Goal: Task Accomplishment & Management: Manage account settings

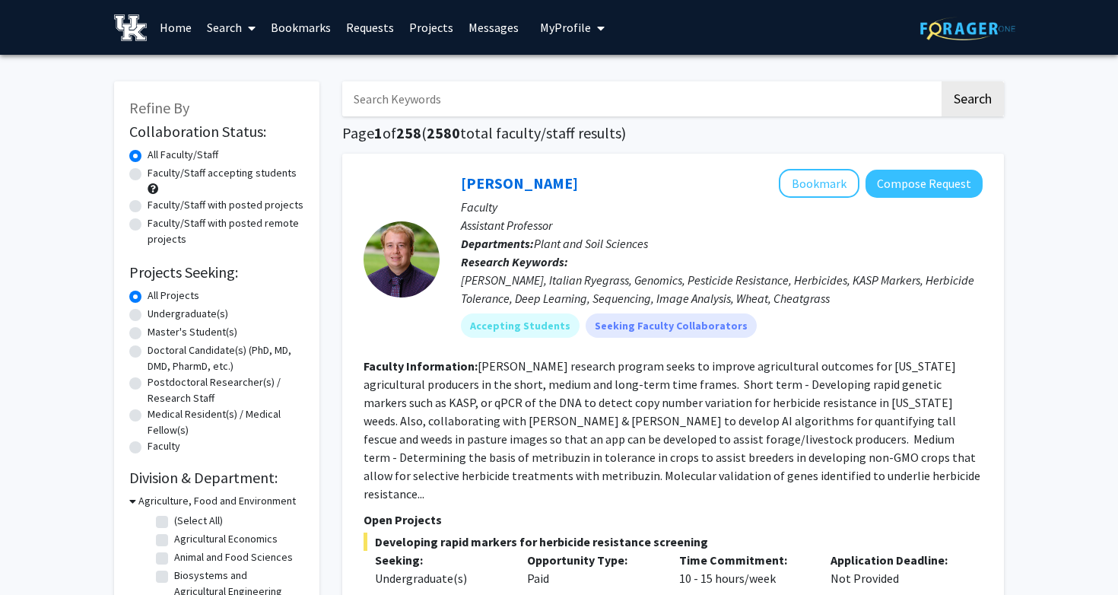
click at [560, 31] on span "My Profile" at bounding box center [565, 27] width 51 height 15
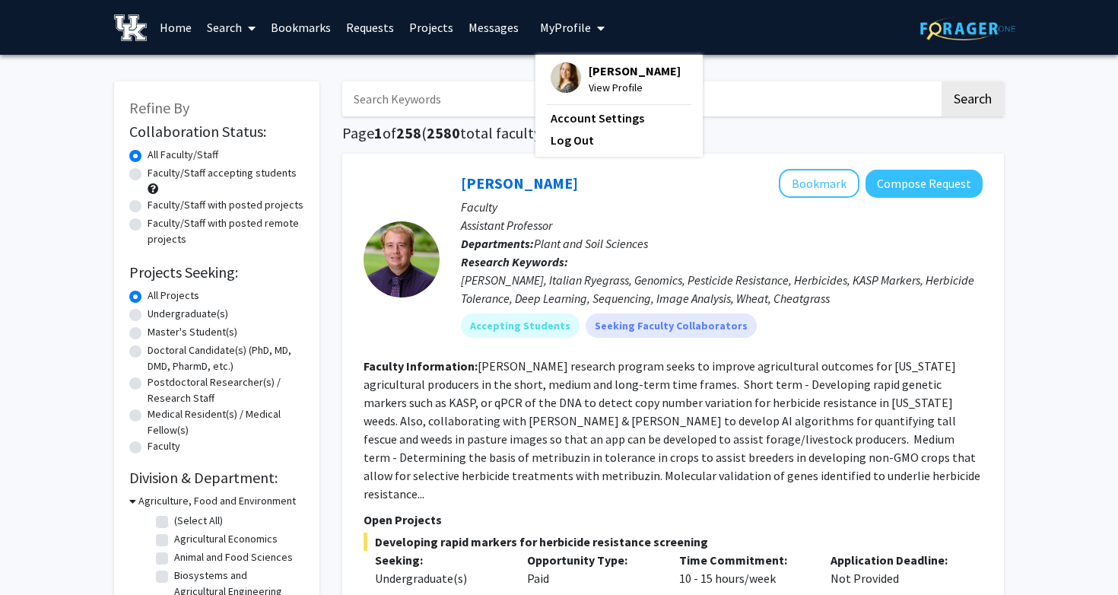
click at [554, 70] on img at bounding box center [566, 77] width 30 height 30
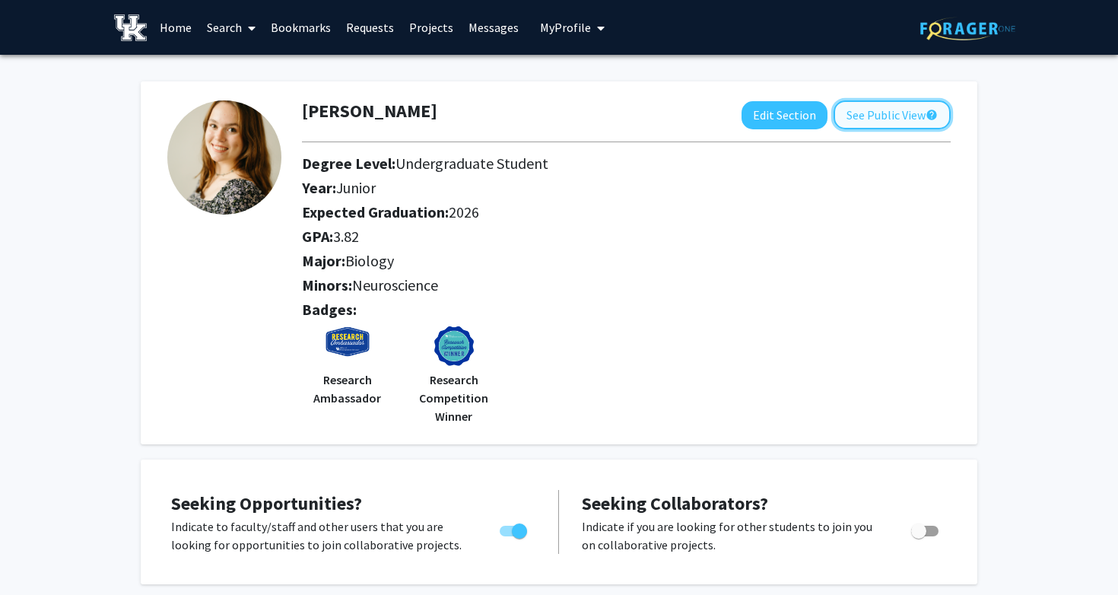
click at [850, 106] on button "See Public View help" at bounding box center [892, 114] width 117 height 29
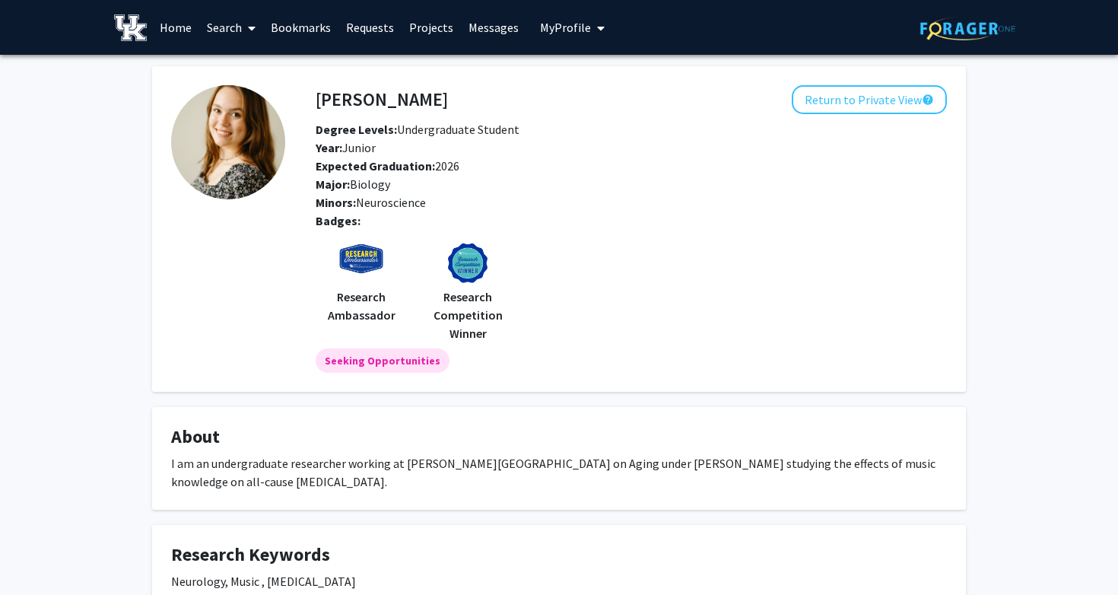
click at [361, 244] on img at bounding box center [361, 265] width 46 height 46
click at [875, 97] on button "Return to Private View help" at bounding box center [869, 99] width 155 height 29
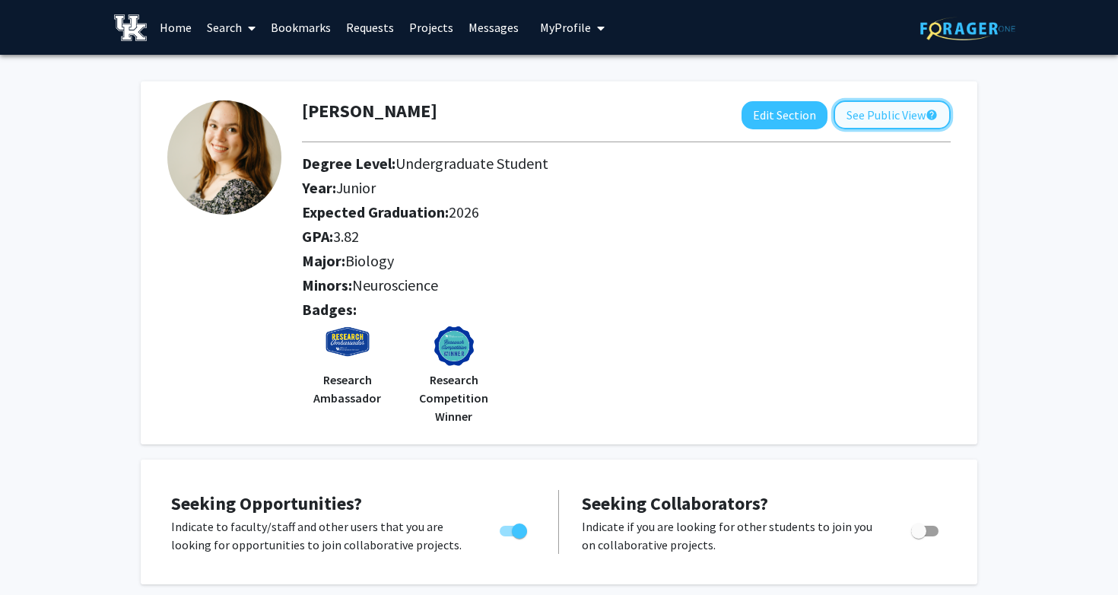
click at [887, 116] on button "See Public View help" at bounding box center [892, 114] width 117 height 29
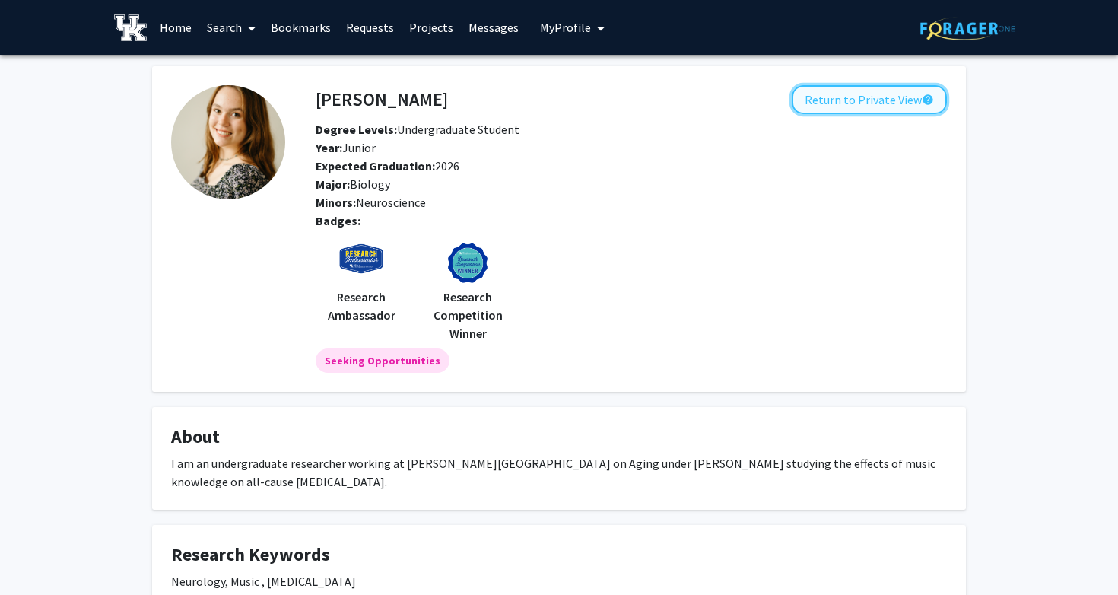
click at [879, 107] on button "Return to Private View help" at bounding box center [869, 99] width 155 height 29
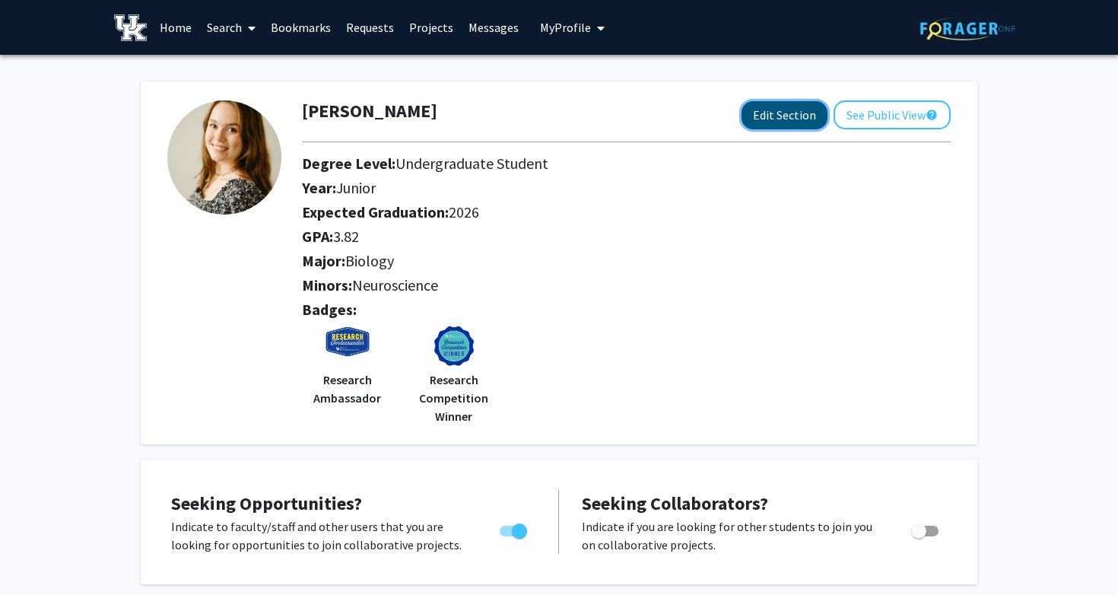
click at [787, 106] on button "Edit Section" at bounding box center [785, 115] width 86 height 28
select select "junior"
select select "2026"
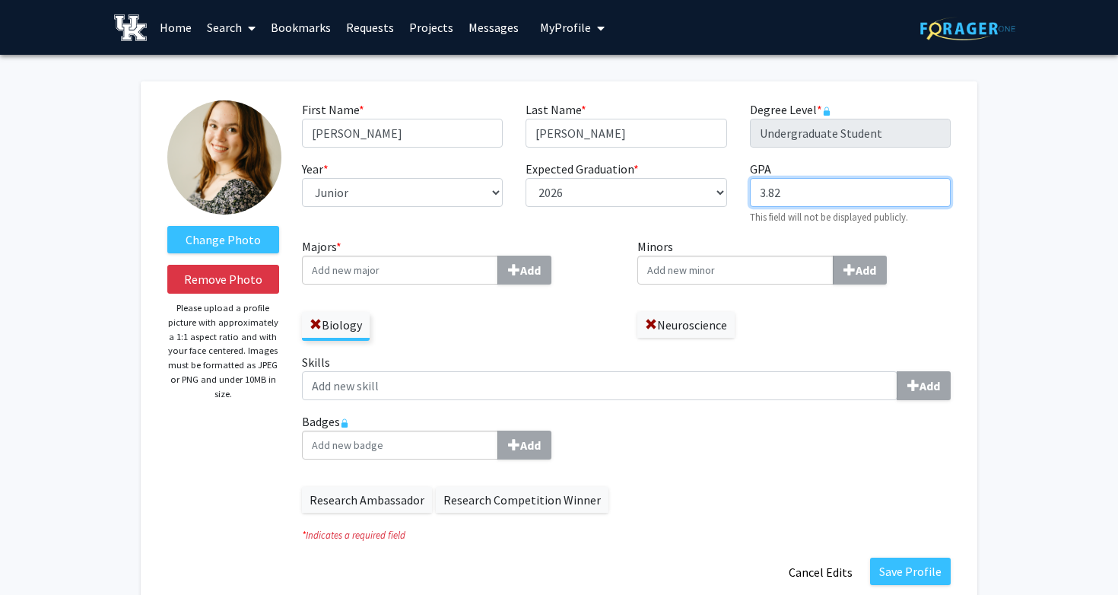
click at [797, 195] on input "3.82" at bounding box center [850, 192] width 201 height 29
type input "3.85"
click at [914, 567] on button "Save Profile" at bounding box center [910, 571] width 81 height 27
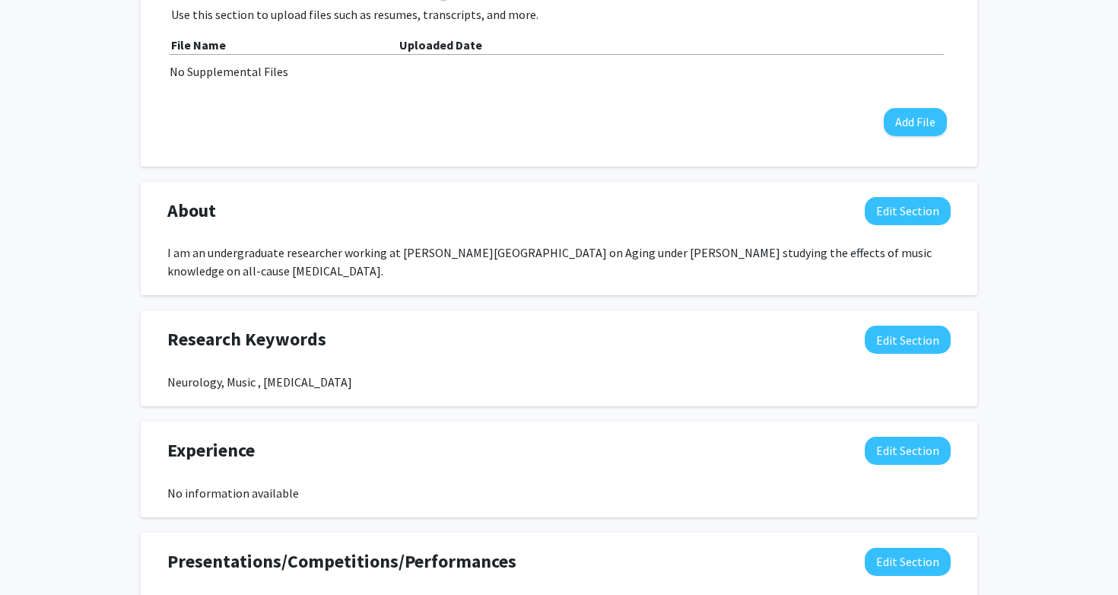
scroll to position [693, 0]
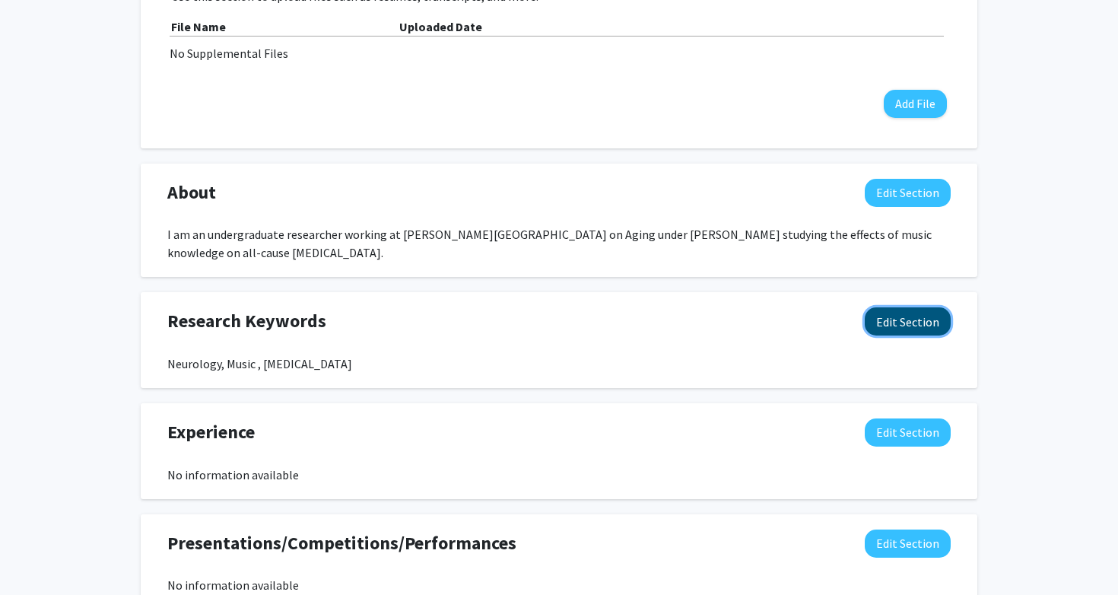
click at [921, 324] on button "Edit Section" at bounding box center [908, 321] width 86 height 28
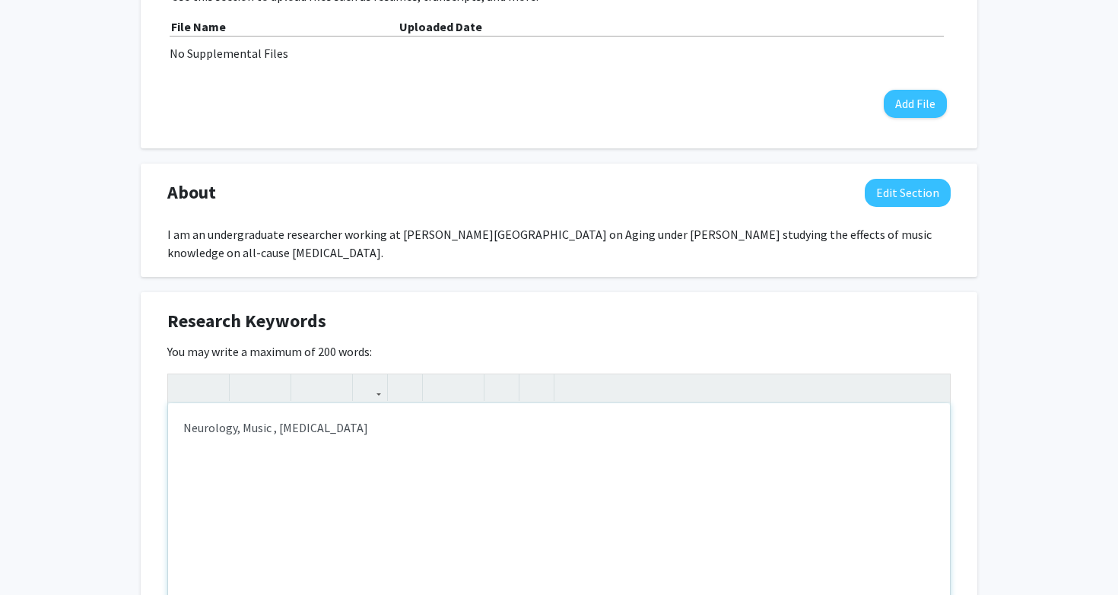
click at [493, 434] on div "Neurology, Music , [MEDICAL_DATA]" at bounding box center [559, 517] width 782 height 228
type textarea "Neurology, Music , [MEDICAL_DATA], CRISPR, Honors"
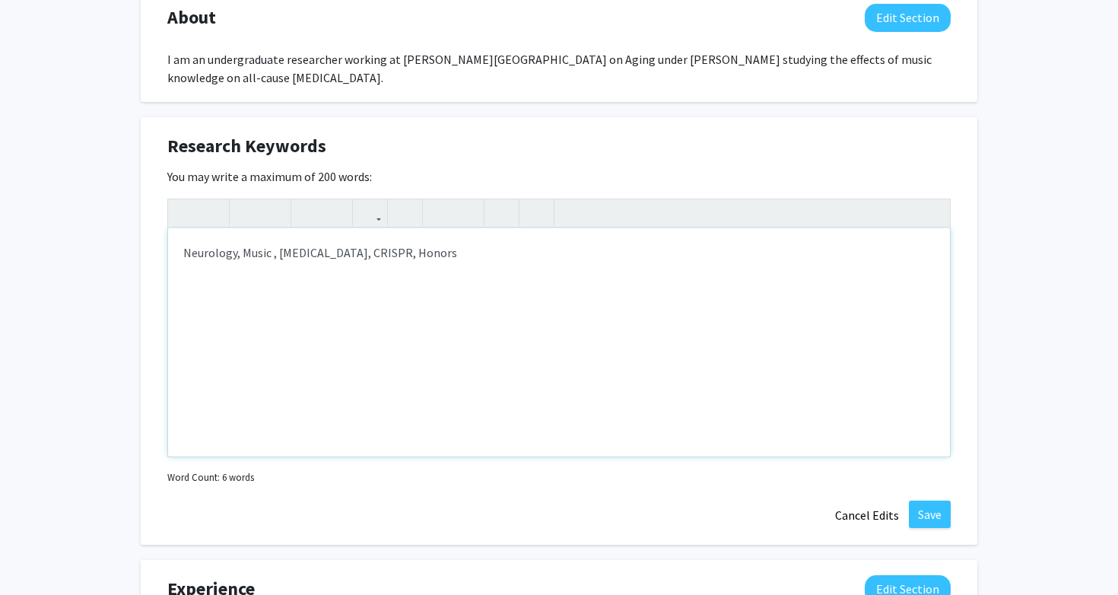
scroll to position [1058, 0]
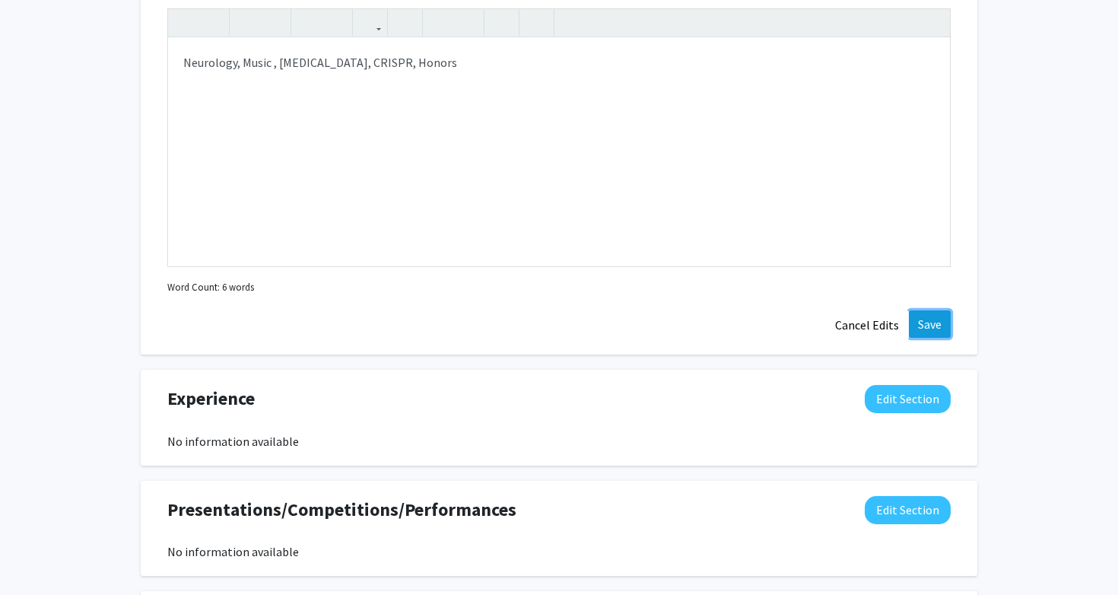
click at [930, 325] on button "Save" at bounding box center [930, 323] width 42 height 27
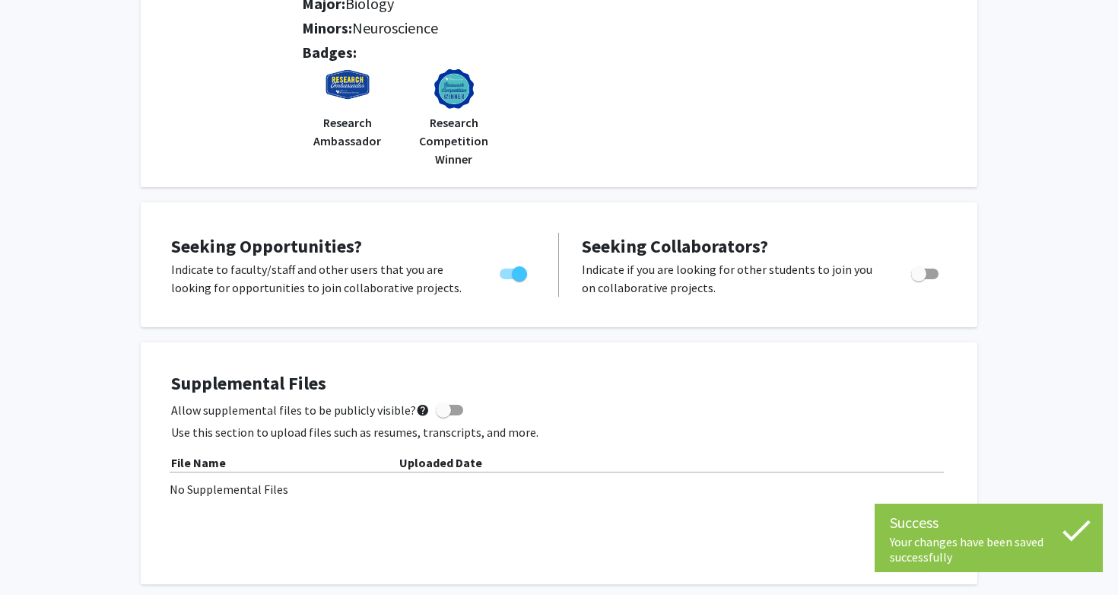
scroll to position [0, 0]
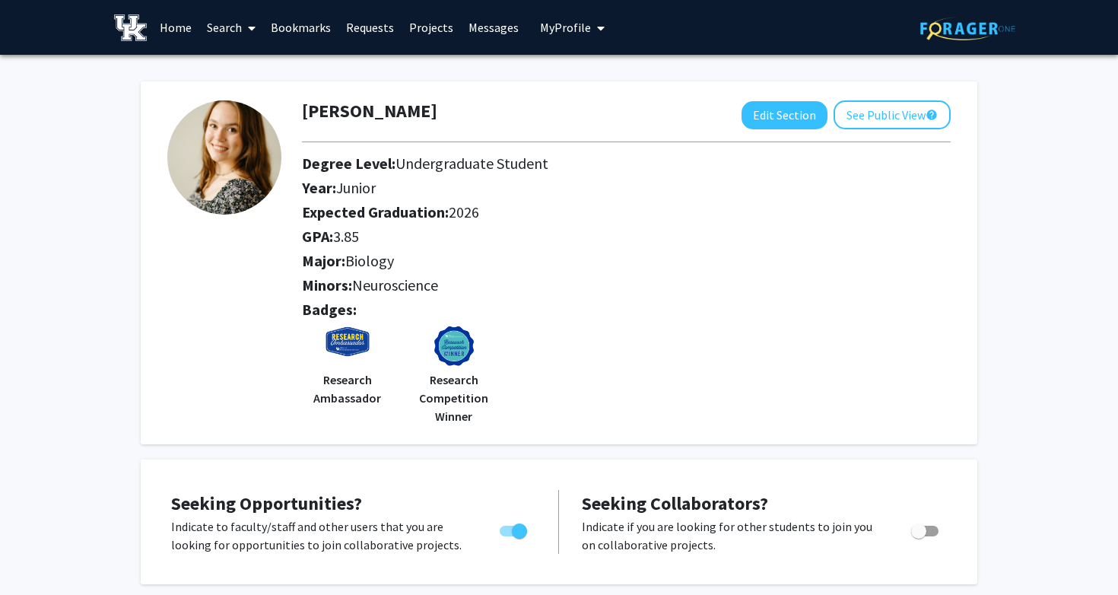
click at [490, 27] on link "Messages" at bounding box center [493, 27] width 65 height 53
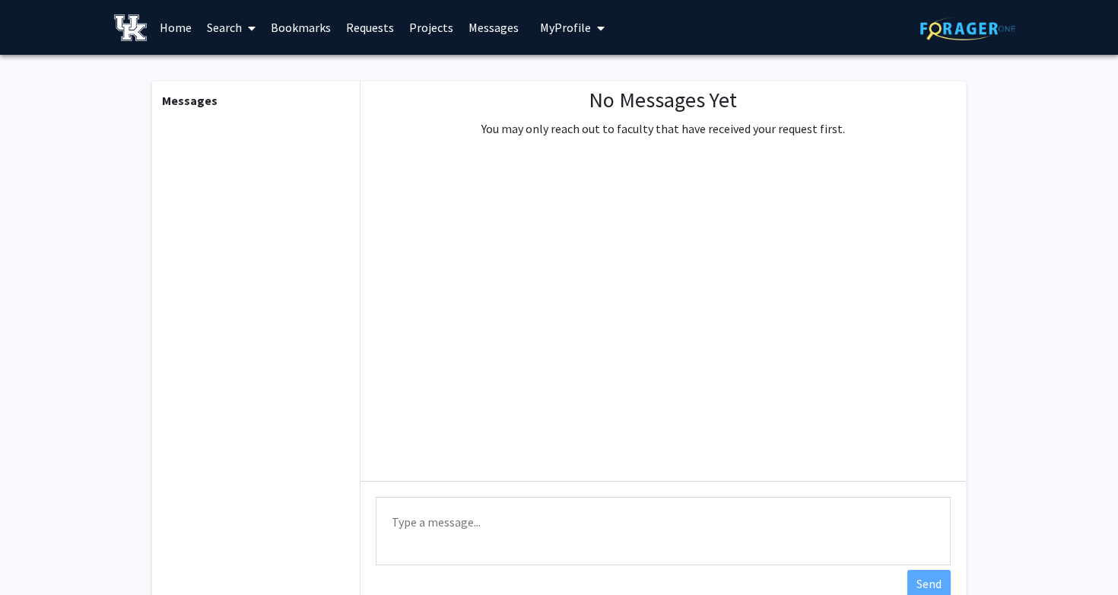
click at [162, 30] on link "Home" at bounding box center [175, 27] width 47 height 53
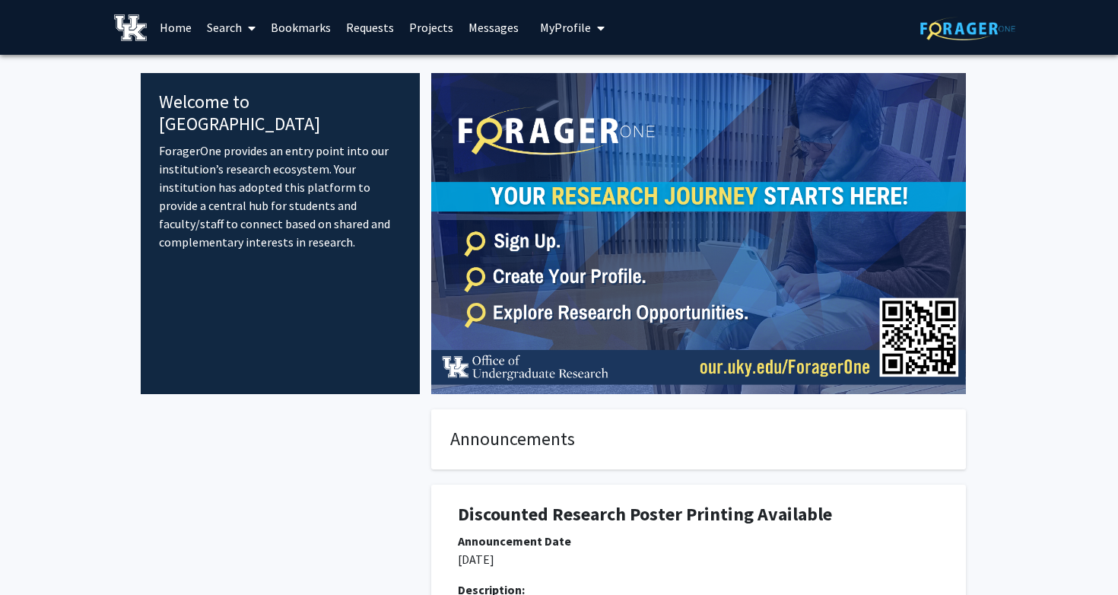
click at [561, 28] on span "My Profile" at bounding box center [565, 27] width 51 height 15
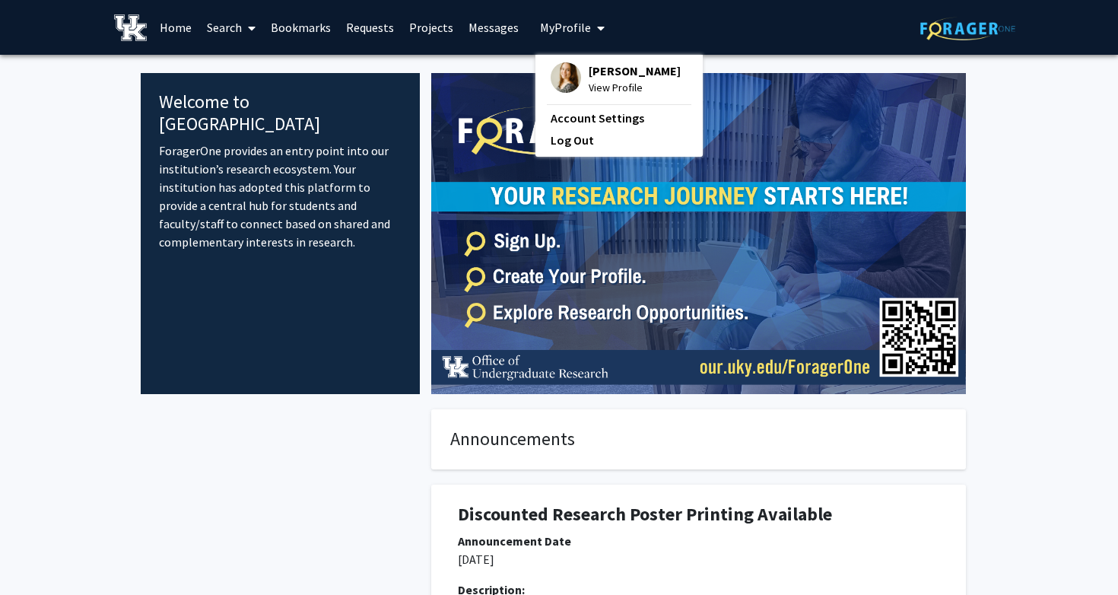
click at [551, 78] on img at bounding box center [566, 77] width 30 height 30
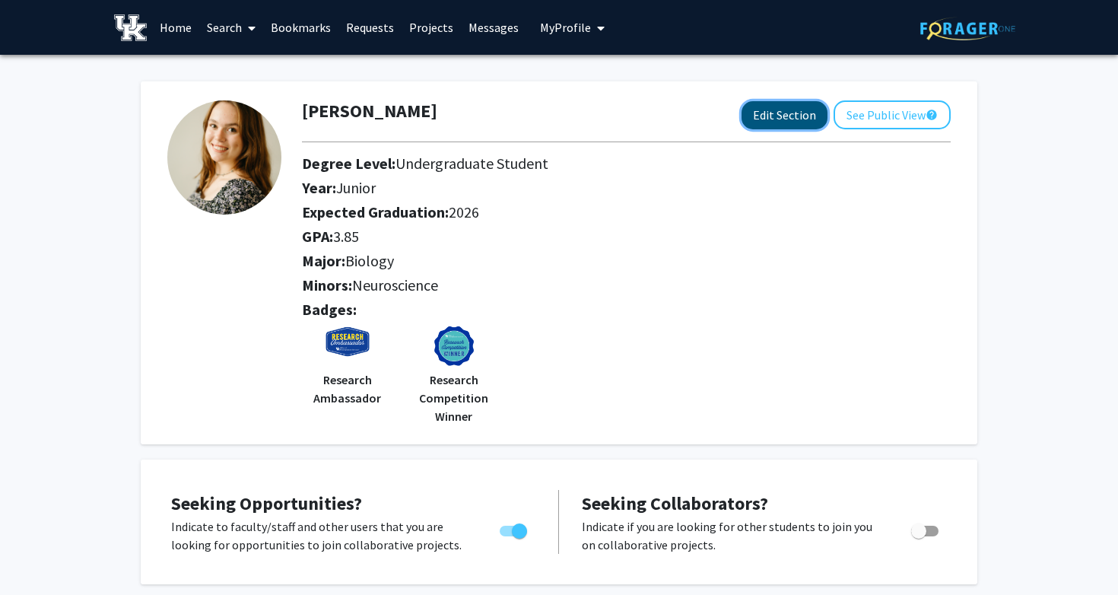
click at [781, 110] on button "Edit Section" at bounding box center [785, 115] width 86 height 28
select select "junior"
select select "2026"
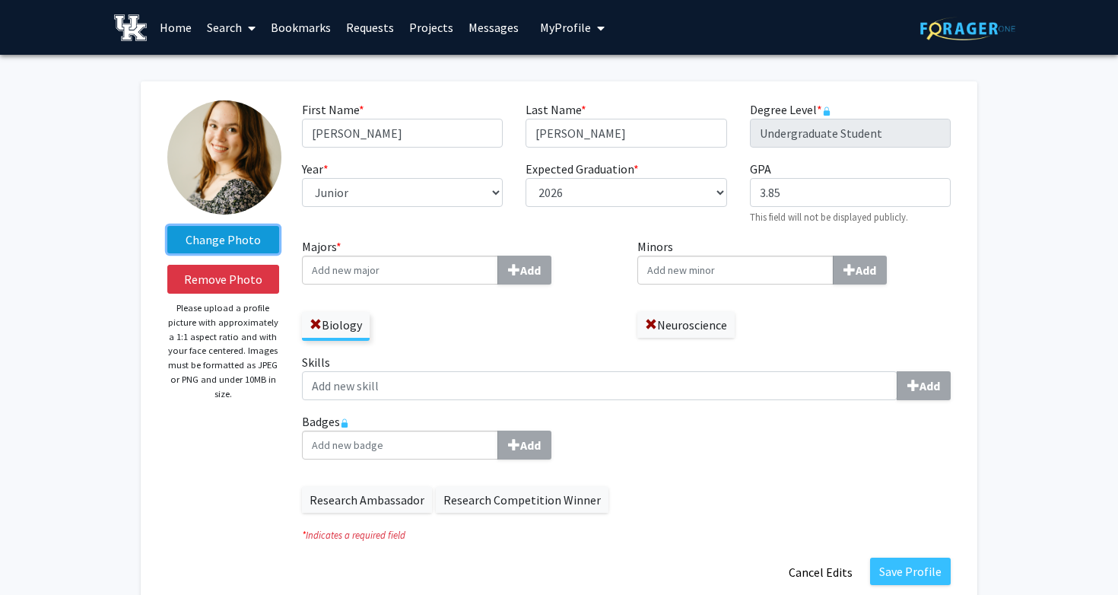
click at [221, 237] on label "Change Photo" at bounding box center [223, 239] width 112 height 27
click at [0, 0] on input "Change Photo" at bounding box center [0, 0] width 0 height 0
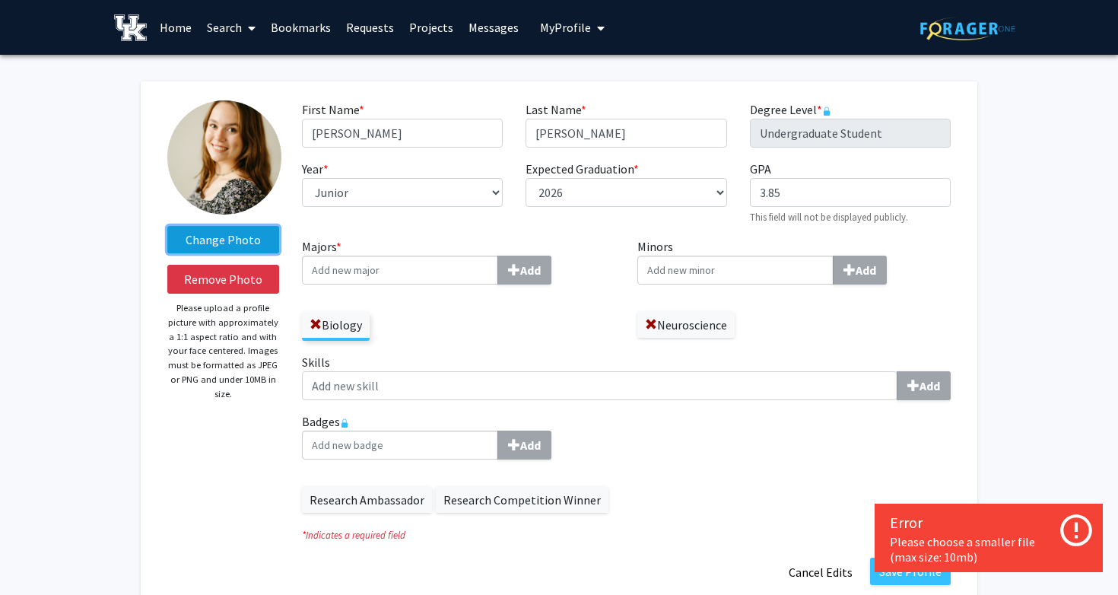
click at [228, 237] on label "Change Photo" at bounding box center [223, 239] width 112 height 27
click at [0, 0] on input "Change Photo" at bounding box center [0, 0] width 0 height 0
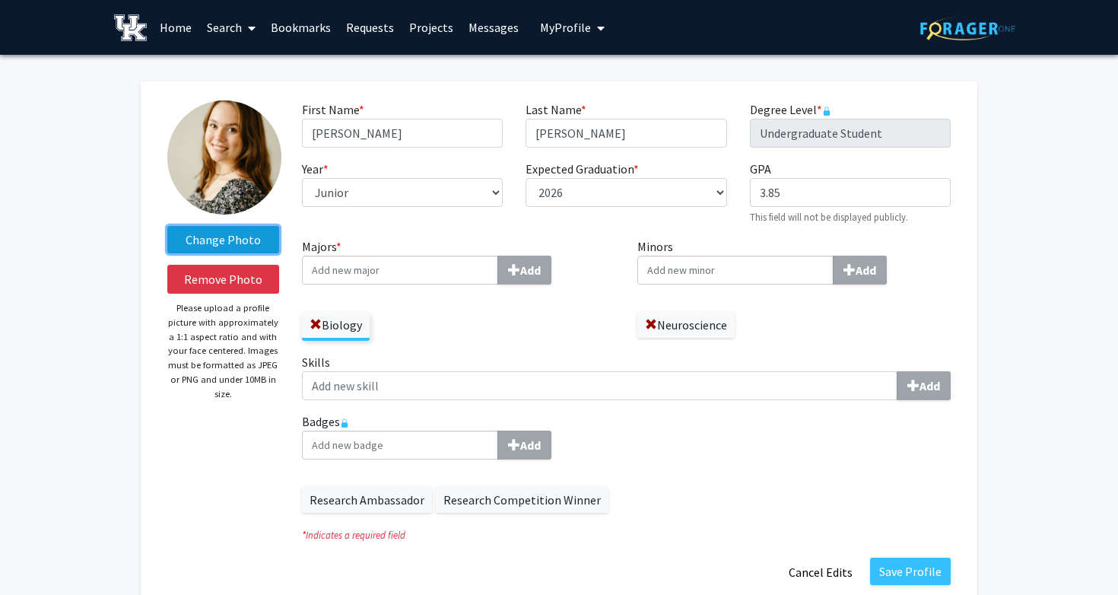
click at [239, 250] on label "Change Photo" at bounding box center [223, 239] width 112 height 27
click at [0, 0] on input "Change Photo" at bounding box center [0, 0] width 0 height 0
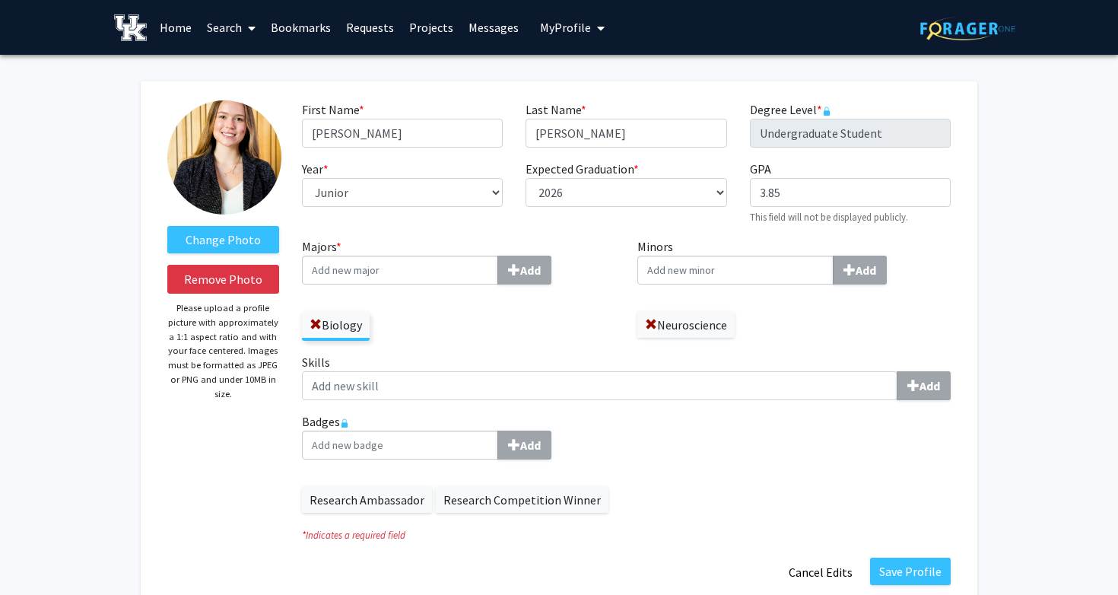
drag, startPoint x: 240, startPoint y: 135, endPoint x: 235, endPoint y: 167, distance: 33.0
drag, startPoint x: 235, startPoint y: 167, endPoint x: 205, endPoint y: 169, distance: 29.7
click at [221, 173] on img at bounding box center [224, 157] width 114 height 114
click at [232, 239] on label "Change Photo" at bounding box center [223, 239] width 112 height 27
click at [0, 0] on input "Change Photo" at bounding box center [0, 0] width 0 height 0
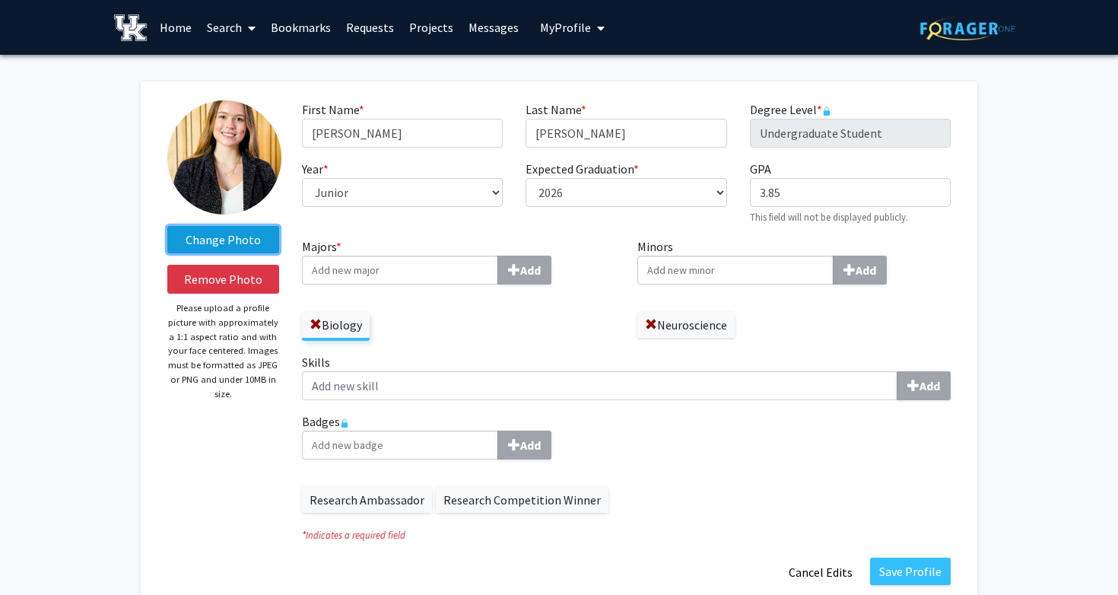
click at [243, 236] on label "Change Photo" at bounding box center [223, 239] width 112 height 27
click at [0, 0] on input "Change Photo" at bounding box center [0, 0] width 0 height 0
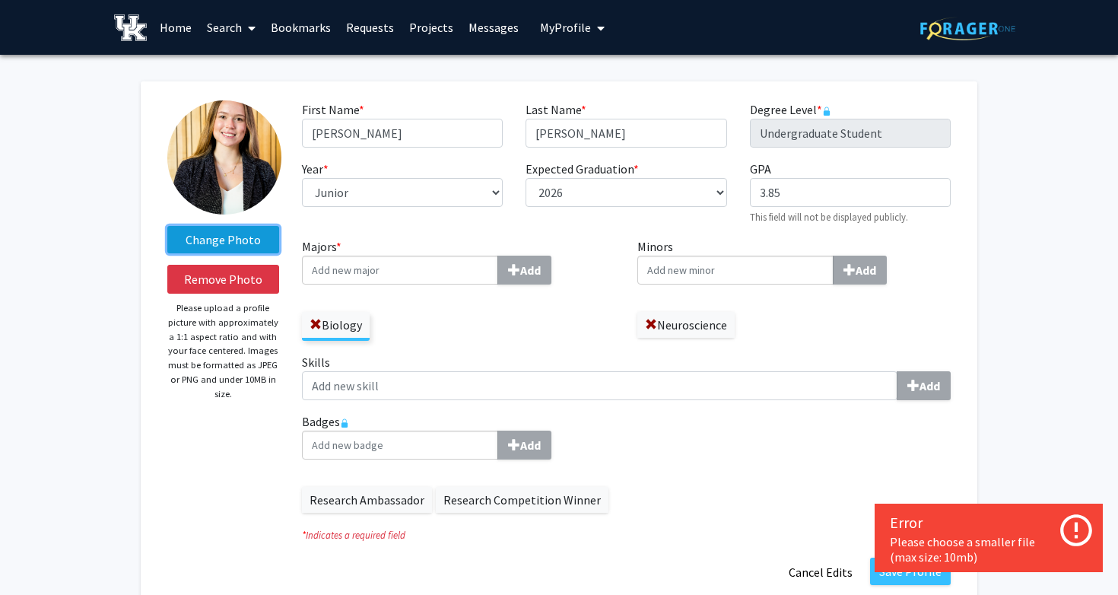
click at [230, 245] on label "Change Photo" at bounding box center [223, 239] width 112 height 27
click at [0, 0] on input "Change Photo" at bounding box center [0, 0] width 0 height 0
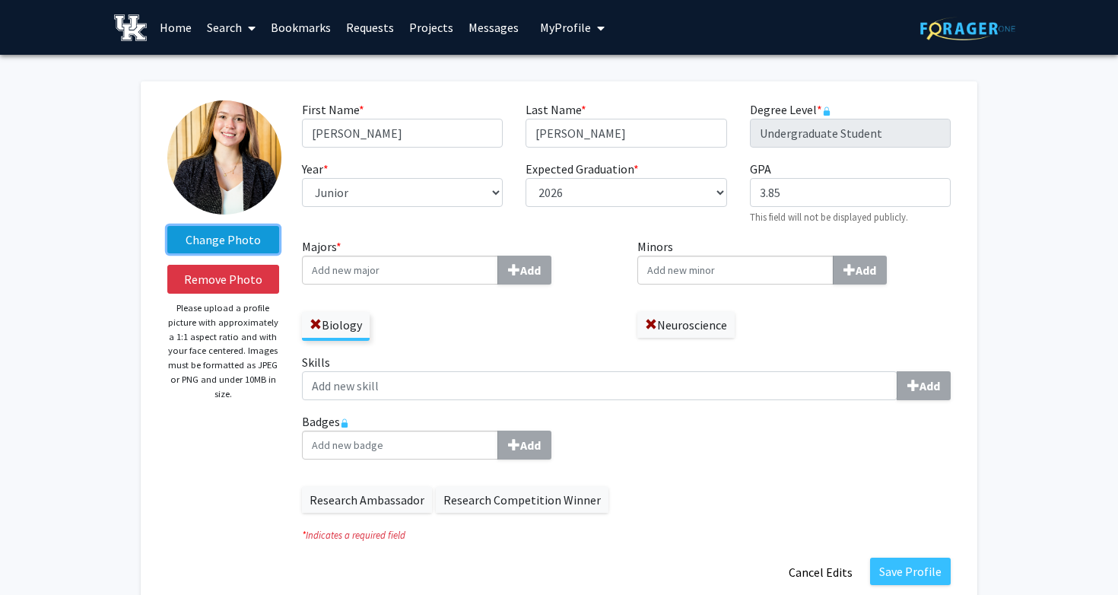
click at [238, 238] on label "Change Photo" at bounding box center [223, 239] width 112 height 27
click at [0, 0] on input "Change Photo" at bounding box center [0, 0] width 0 height 0
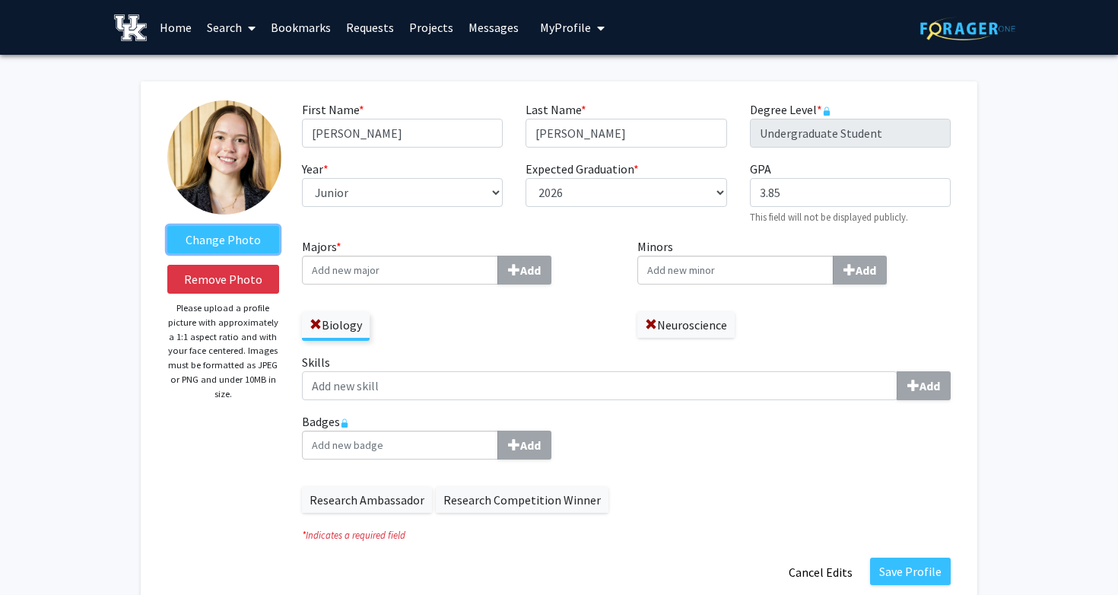
scroll to position [329, 0]
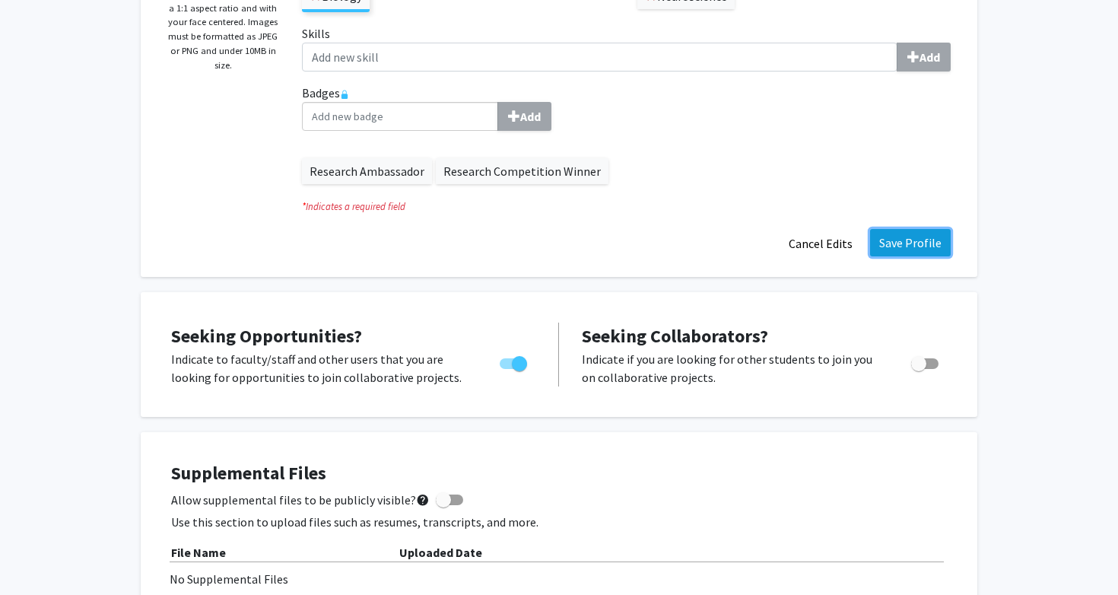
click at [906, 244] on button "Save Profile" at bounding box center [910, 242] width 81 height 27
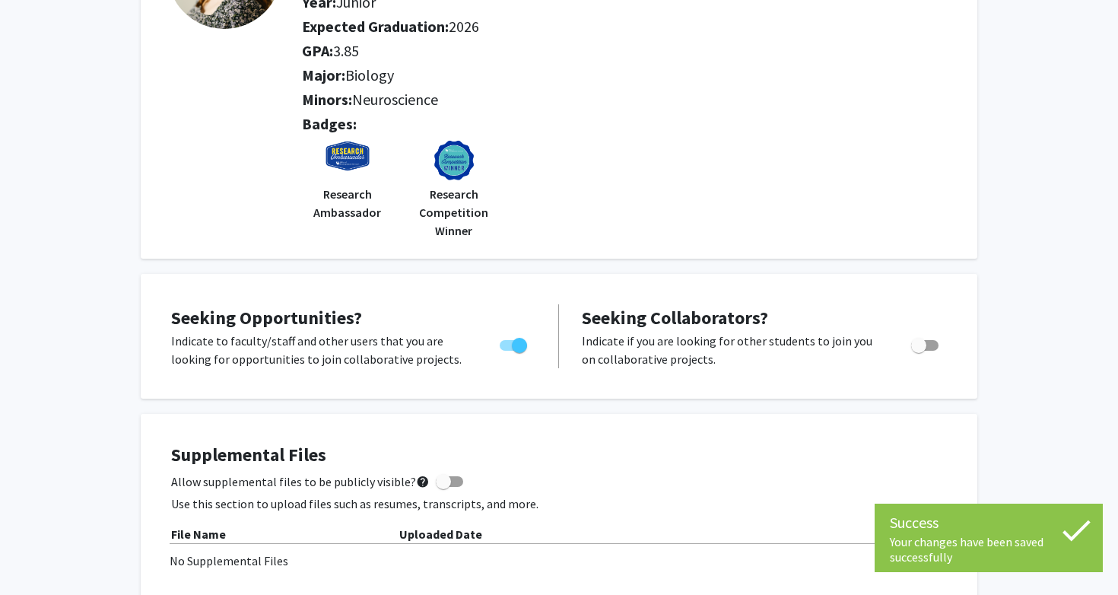
scroll to position [0, 0]
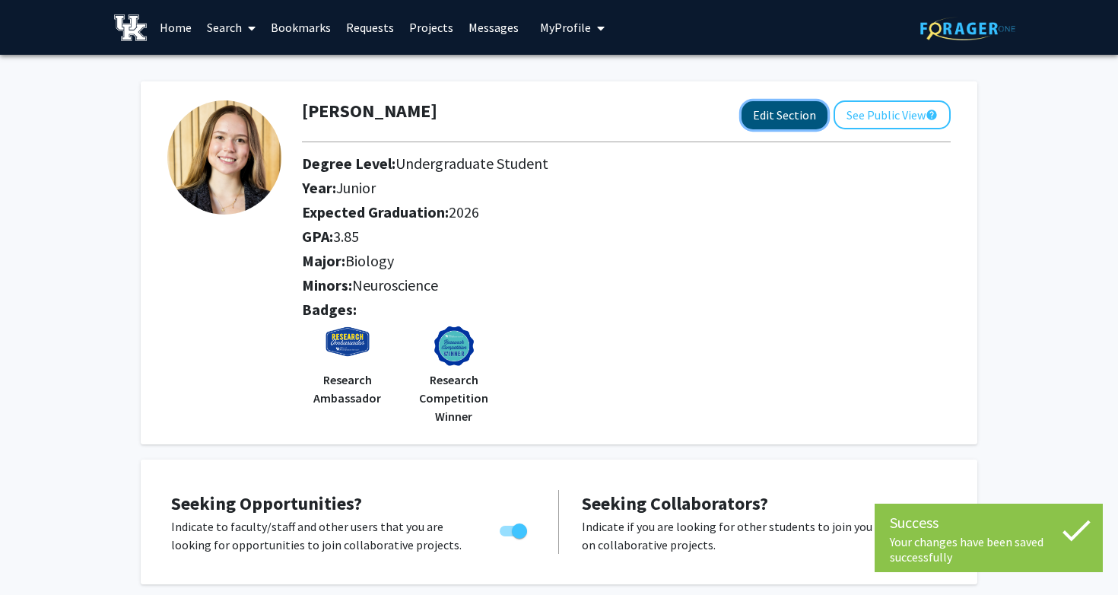
click at [783, 117] on button "Edit Section" at bounding box center [785, 115] width 86 height 28
select select "junior"
select select "2026"
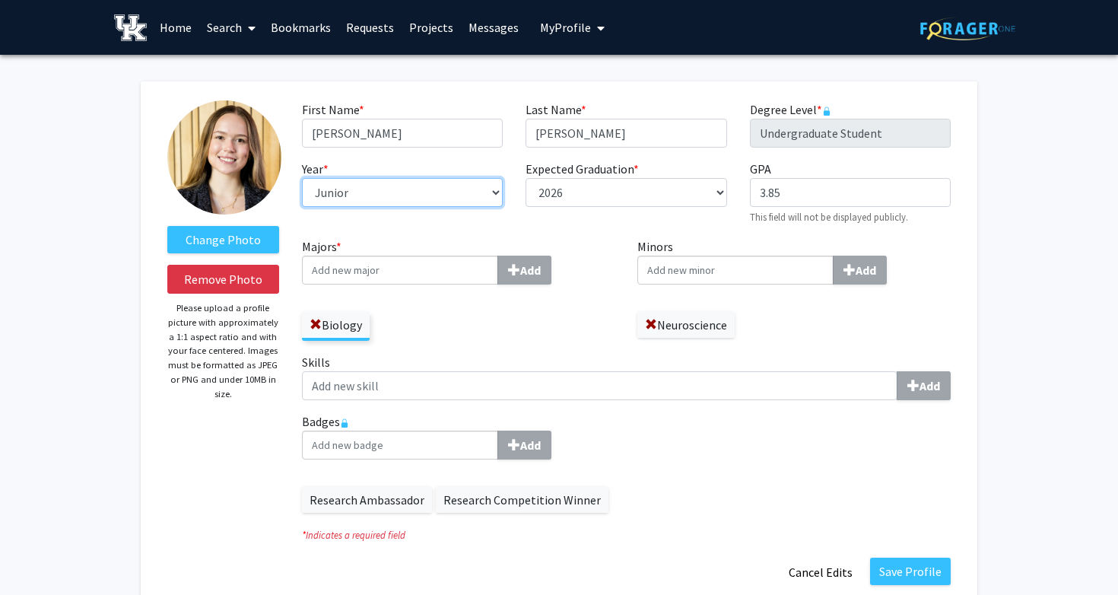
click at [469, 201] on select "--- First-year Sophomore Junior Senior Postbaccalaureate Certificate" at bounding box center [402, 192] width 201 height 29
select select "senior"
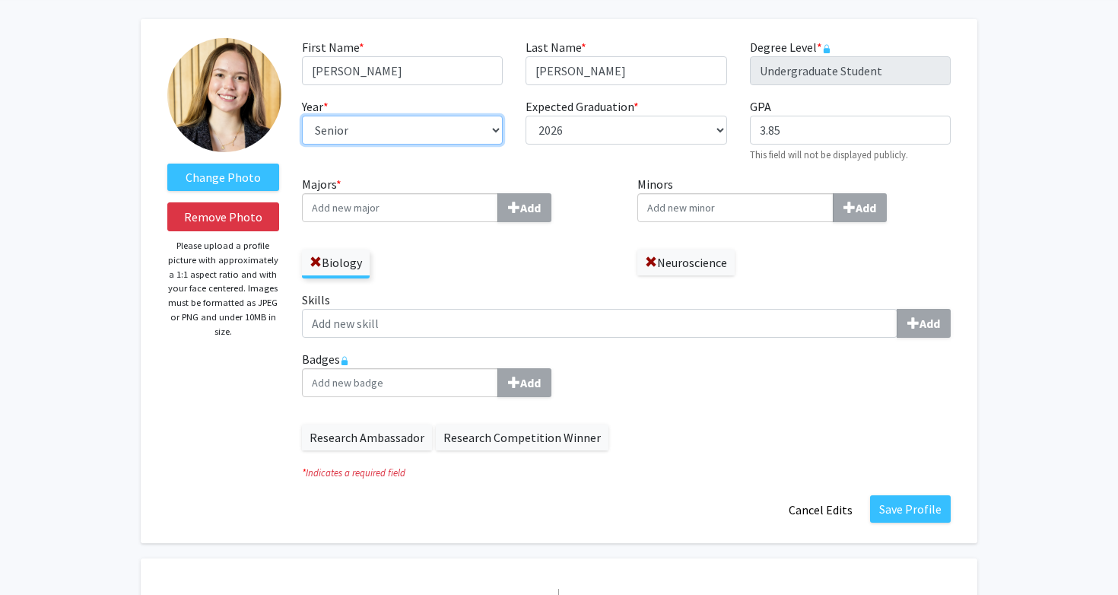
scroll to position [68, 0]
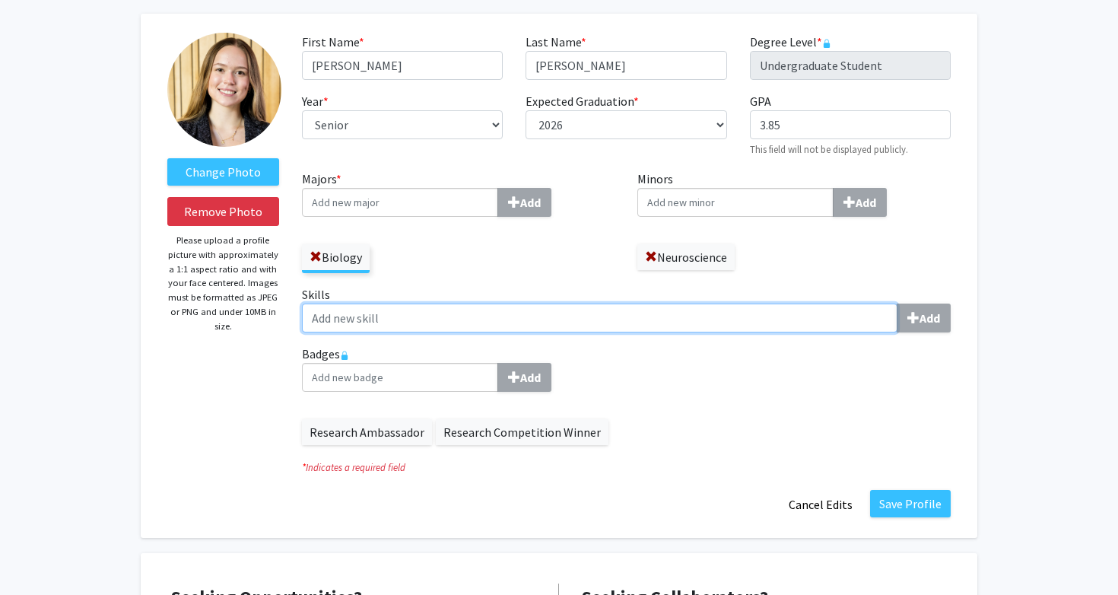
click at [596, 306] on input "Skills Add" at bounding box center [600, 318] width 596 height 29
type input "p"
type input "P"
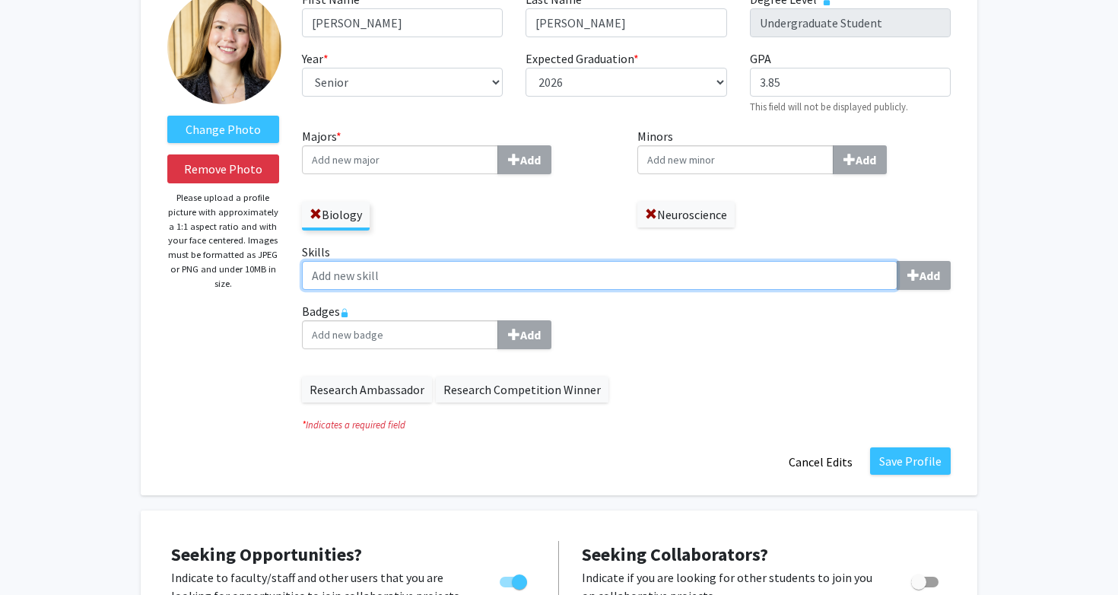
scroll to position [116, 0]
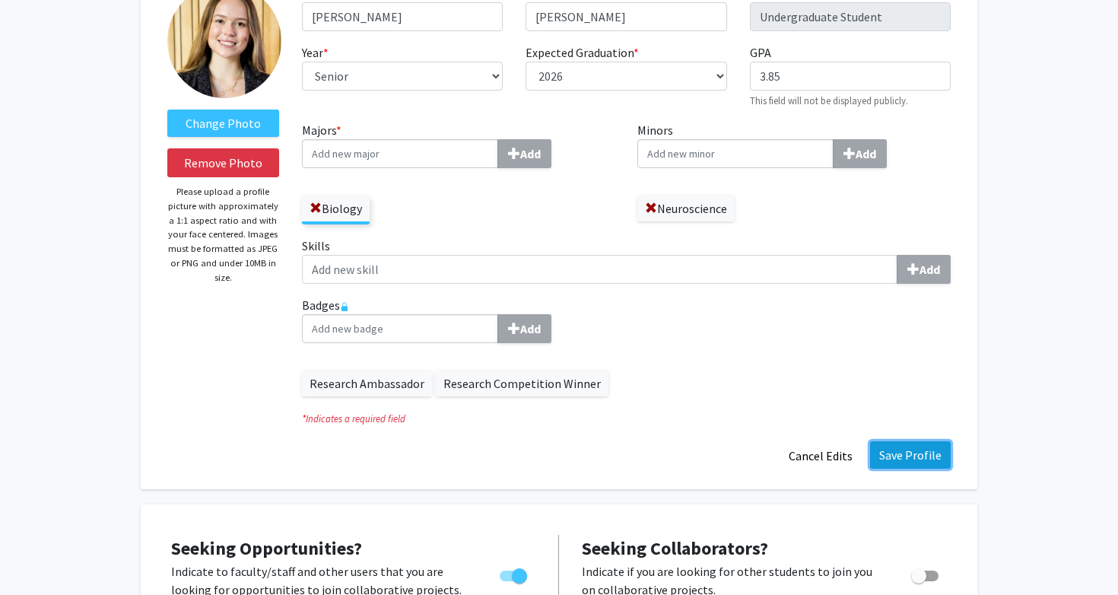
click at [900, 455] on button "Save Profile" at bounding box center [910, 454] width 81 height 27
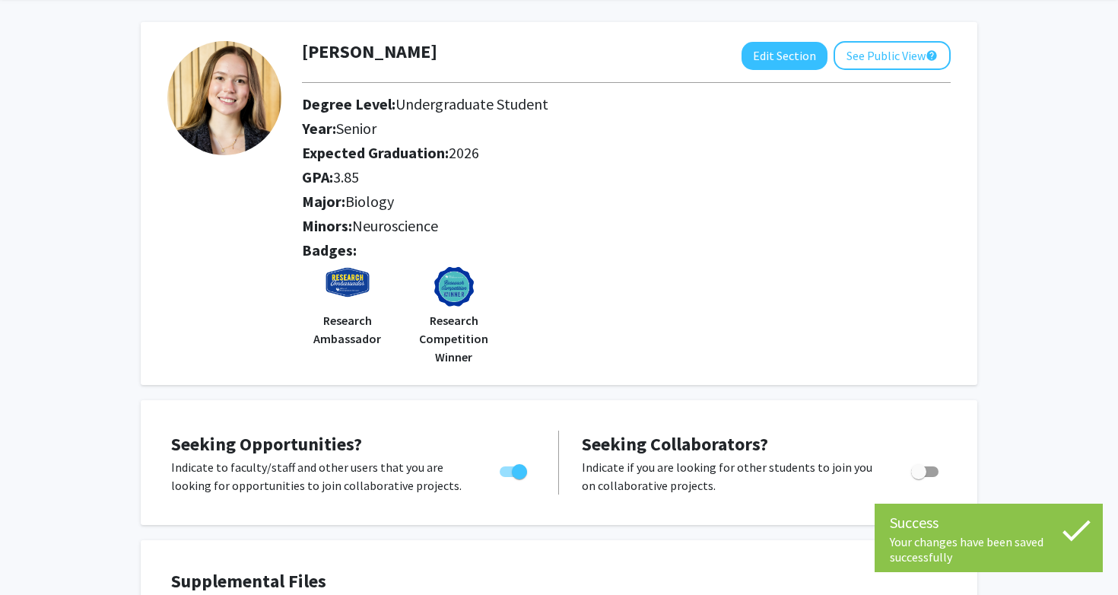
scroll to position [0, 0]
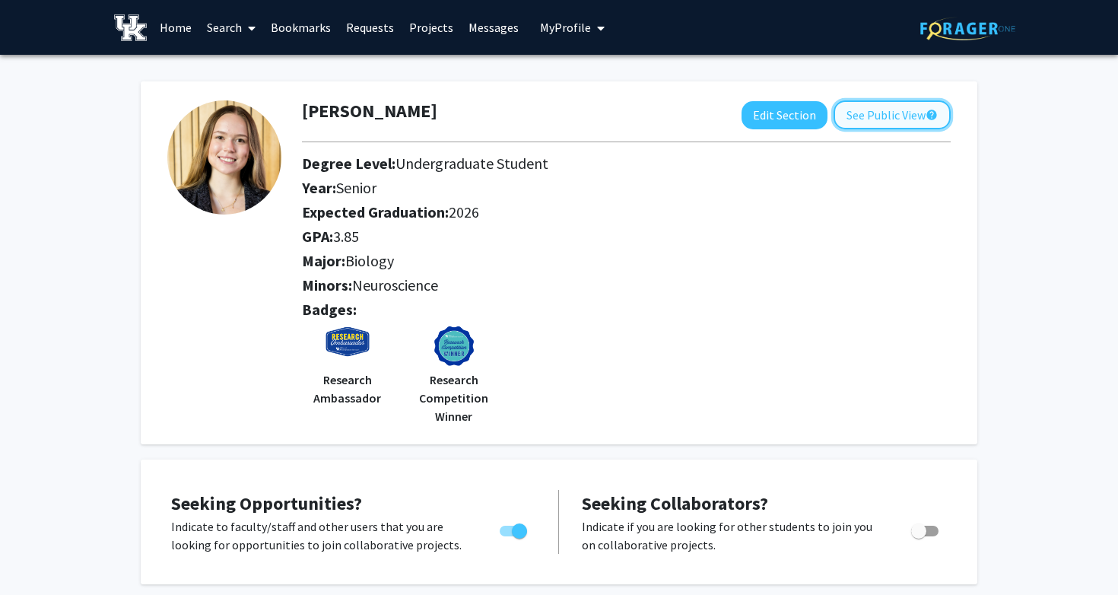
click at [867, 112] on button "See Public View help" at bounding box center [892, 114] width 117 height 29
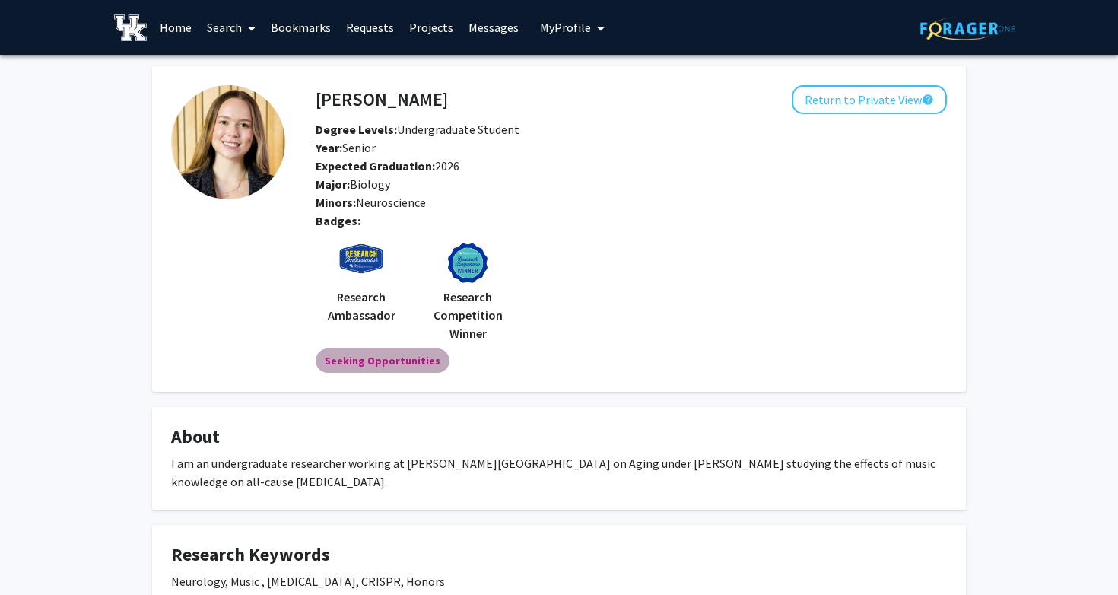
click at [387, 361] on mat-chip "Seeking Opportunities" at bounding box center [383, 360] width 134 height 24
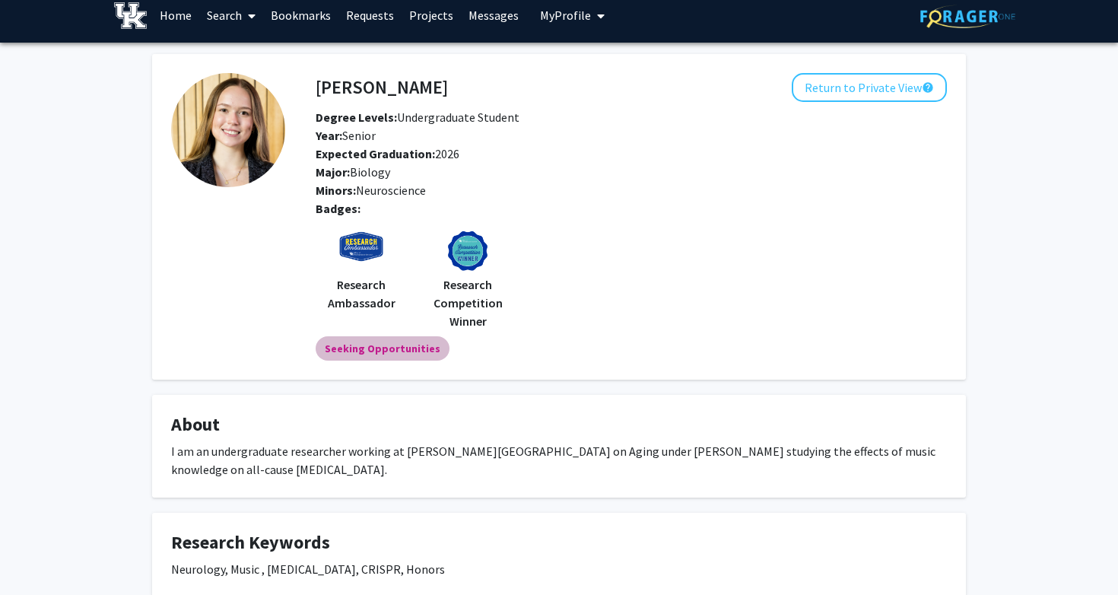
scroll to position [9, 0]
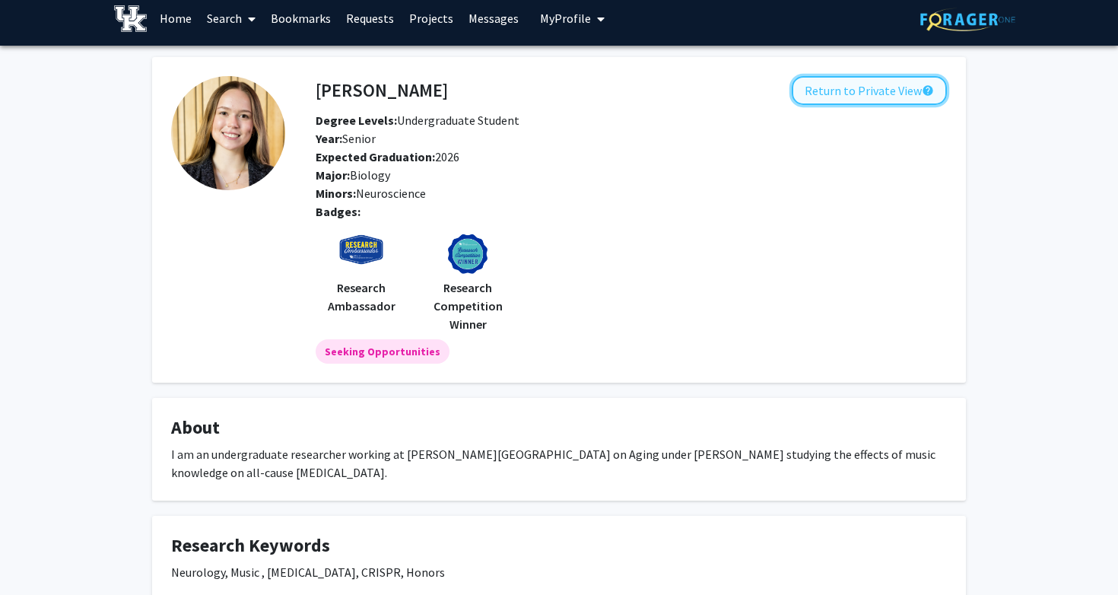
click at [876, 88] on button "Return to Private View help" at bounding box center [869, 90] width 155 height 29
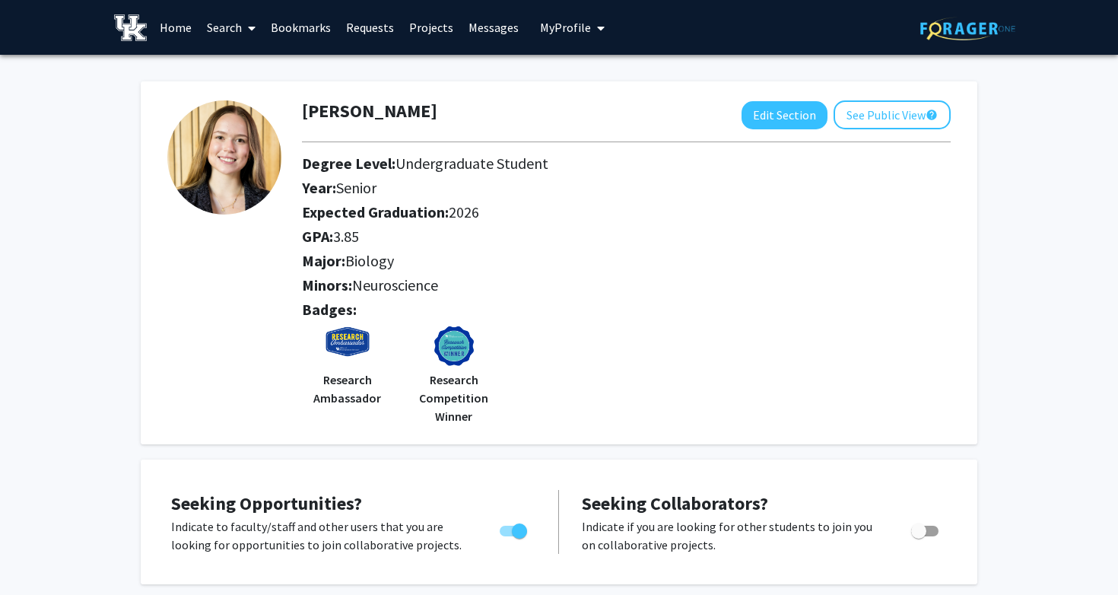
click at [443, 24] on link "Projects" at bounding box center [431, 27] width 59 height 53
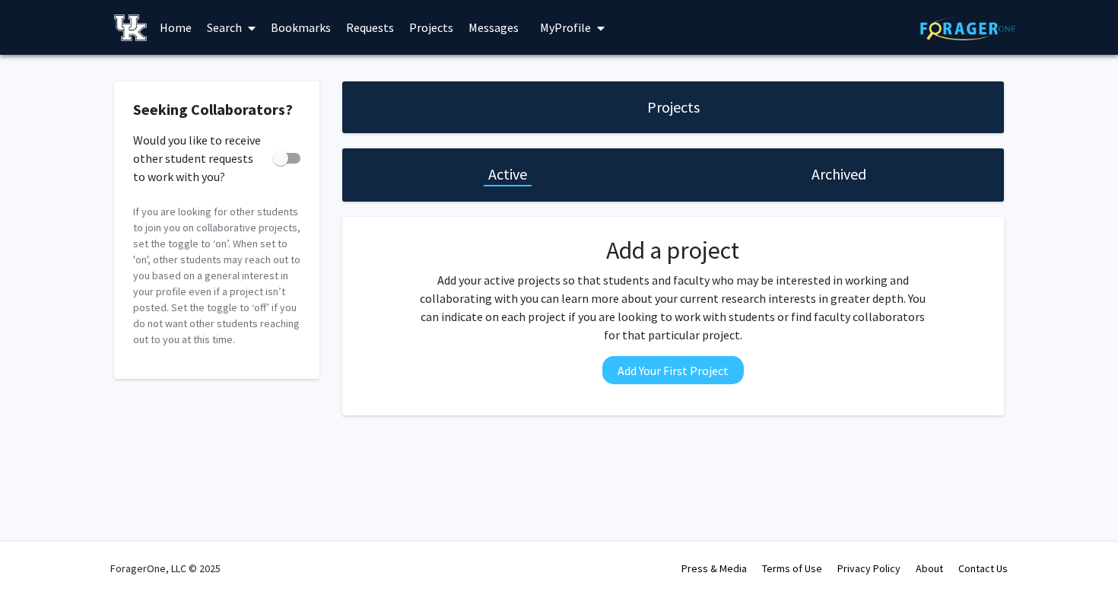
click at [473, 28] on link "Messages" at bounding box center [493, 27] width 65 height 53
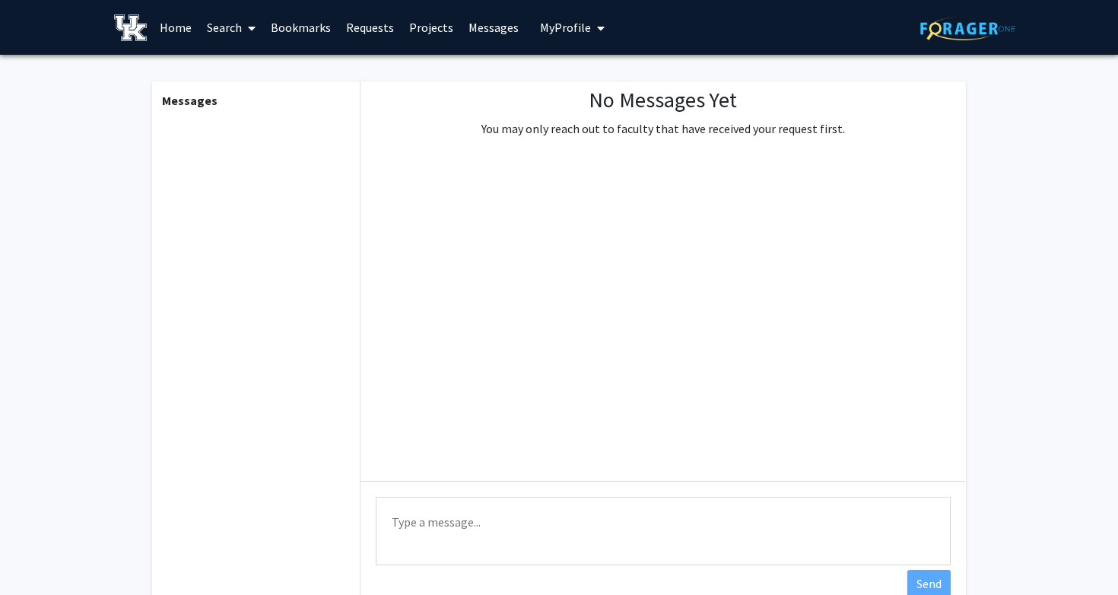
click at [422, 19] on link "Projects" at bounding box center [431, 27] width 59 height 53
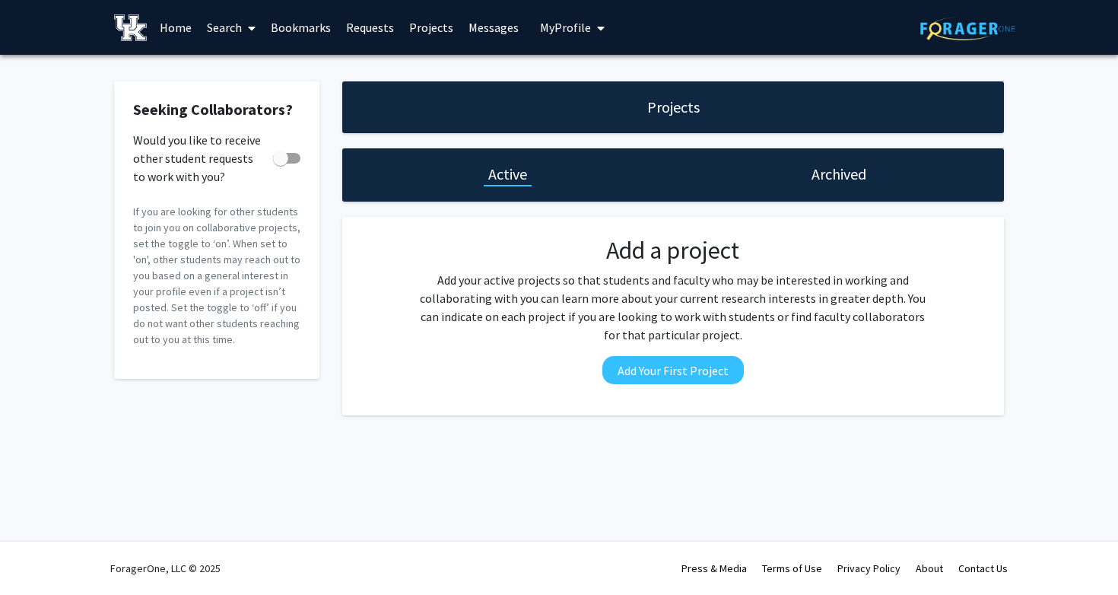
click at [175, 24] on link "Home" at bounding box center [175, 27] width 47 height 53
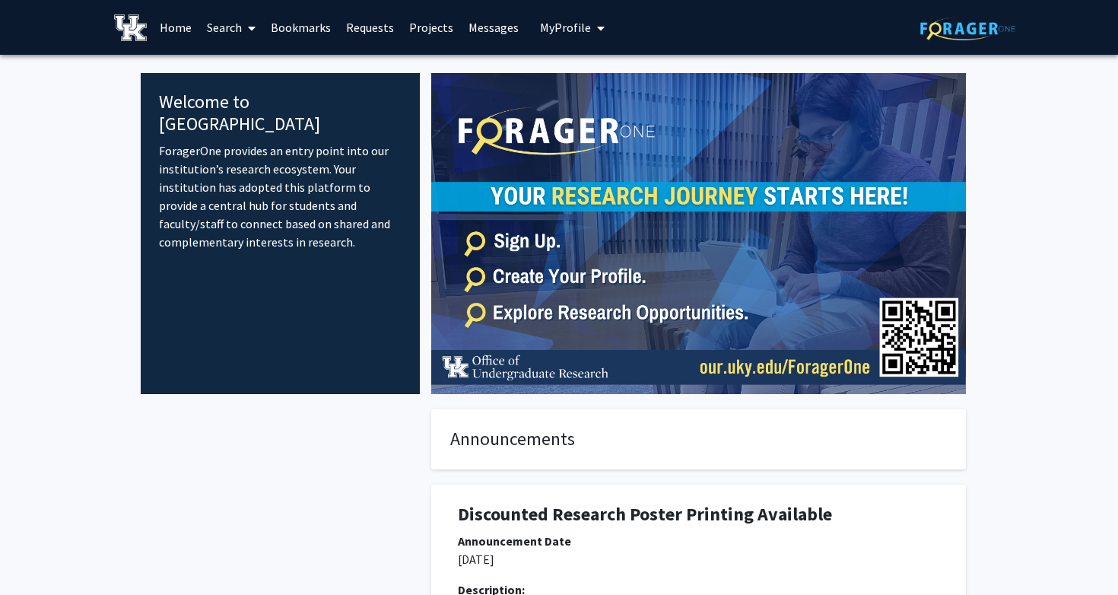
click at [428, 24] on link "Projects" at bounding box center [431, 27] width 59 height 53
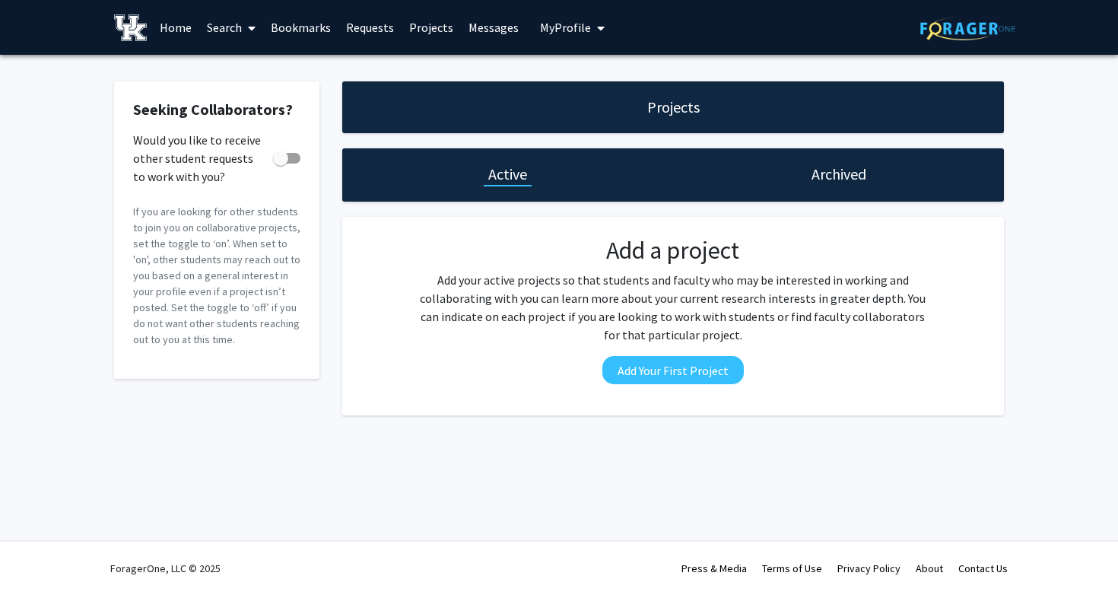
click at [218, 29] on link "Search" at bounding box center [231, 27] width 64 height 53
click at [240, 63] on span "Faculty/Staff" at bounding box center [255, 70] width 112 height 30
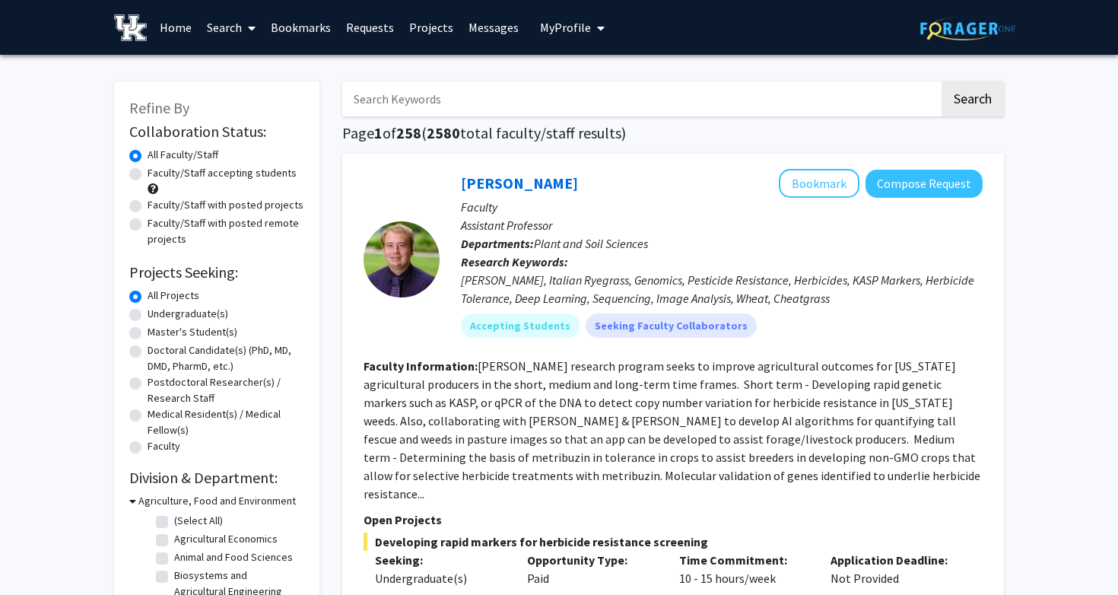
click at [472, 96] on input "Search Keywords" at bounding box center [640, 98] width 597 height 35
click at [942, 81] on button "Search" at bounding box center [973, 98] width 62 height 35
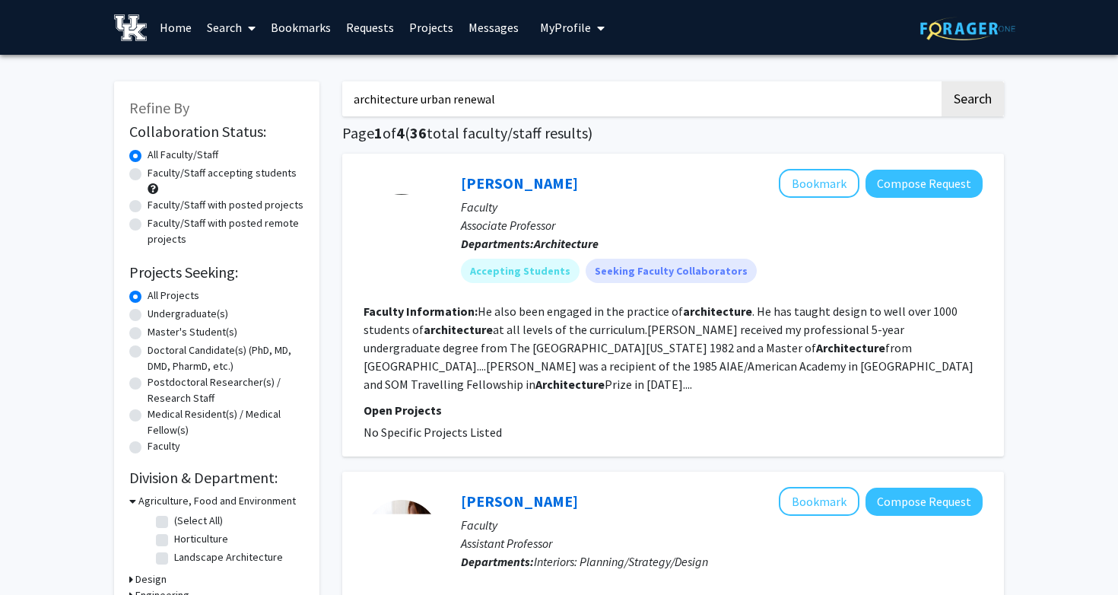
type input "architecture urban renewal"
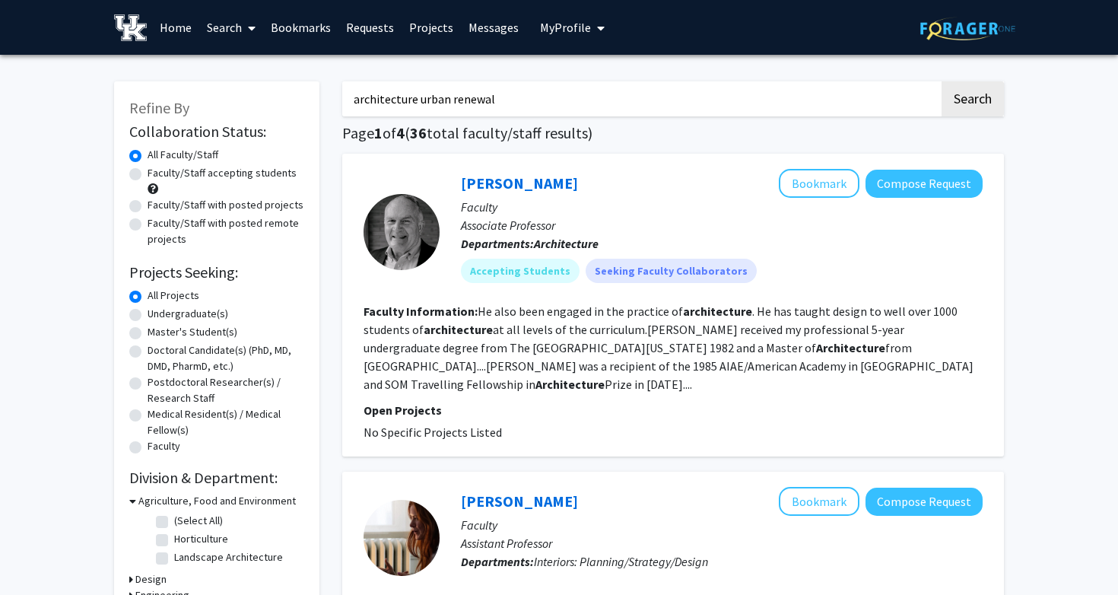
click at [942, 81] on button "Search" at bounding box center [973, 98] width 62 height 35
